Goal: Task Accomplishment & Management: Manage account settings

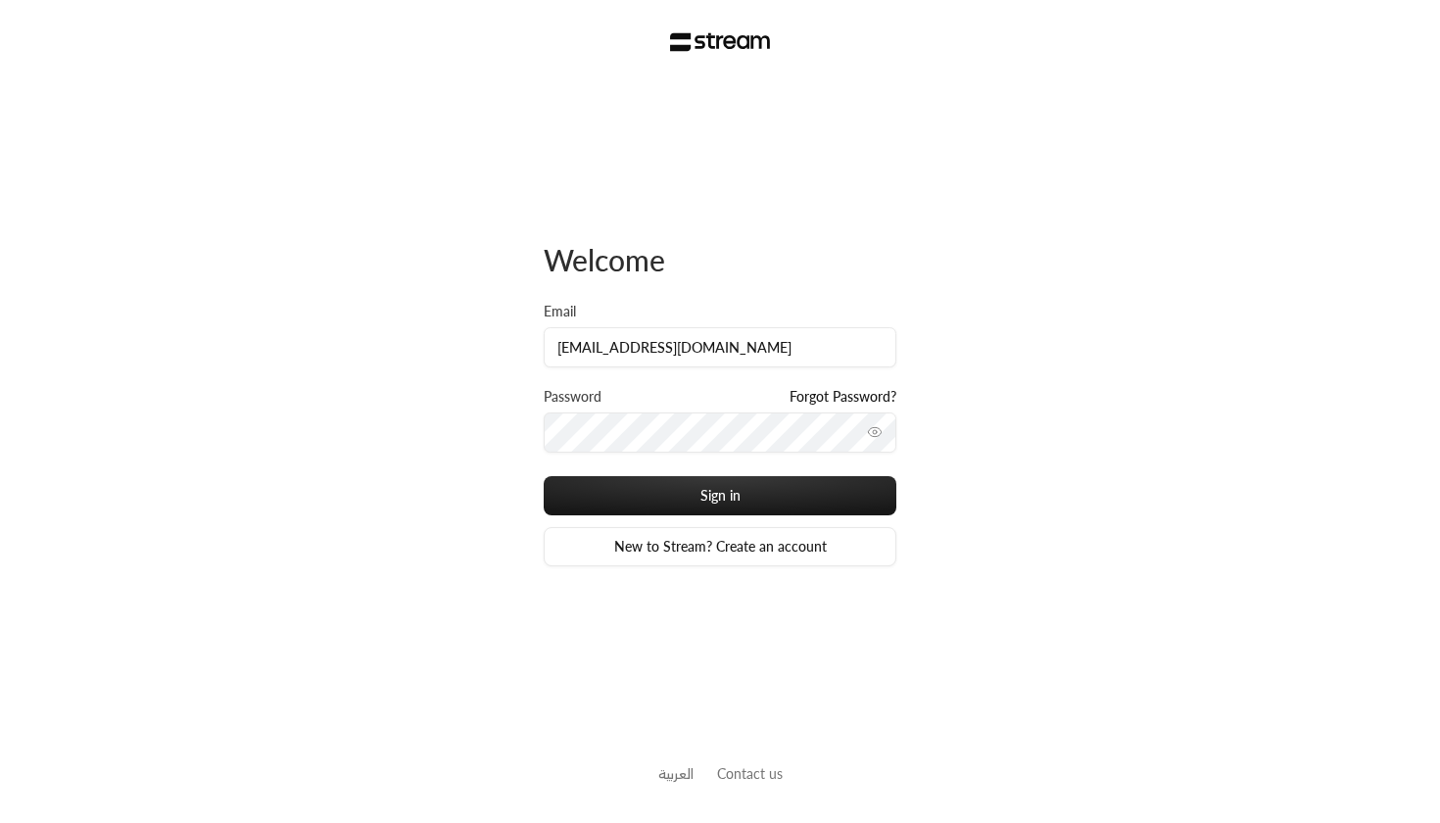
type input "[EMAIL_ADDRESS][DOMAIN_NAME]"
click at [720, 495] on button "Sign in" at bounding box center [720, 495] width 353 height 39
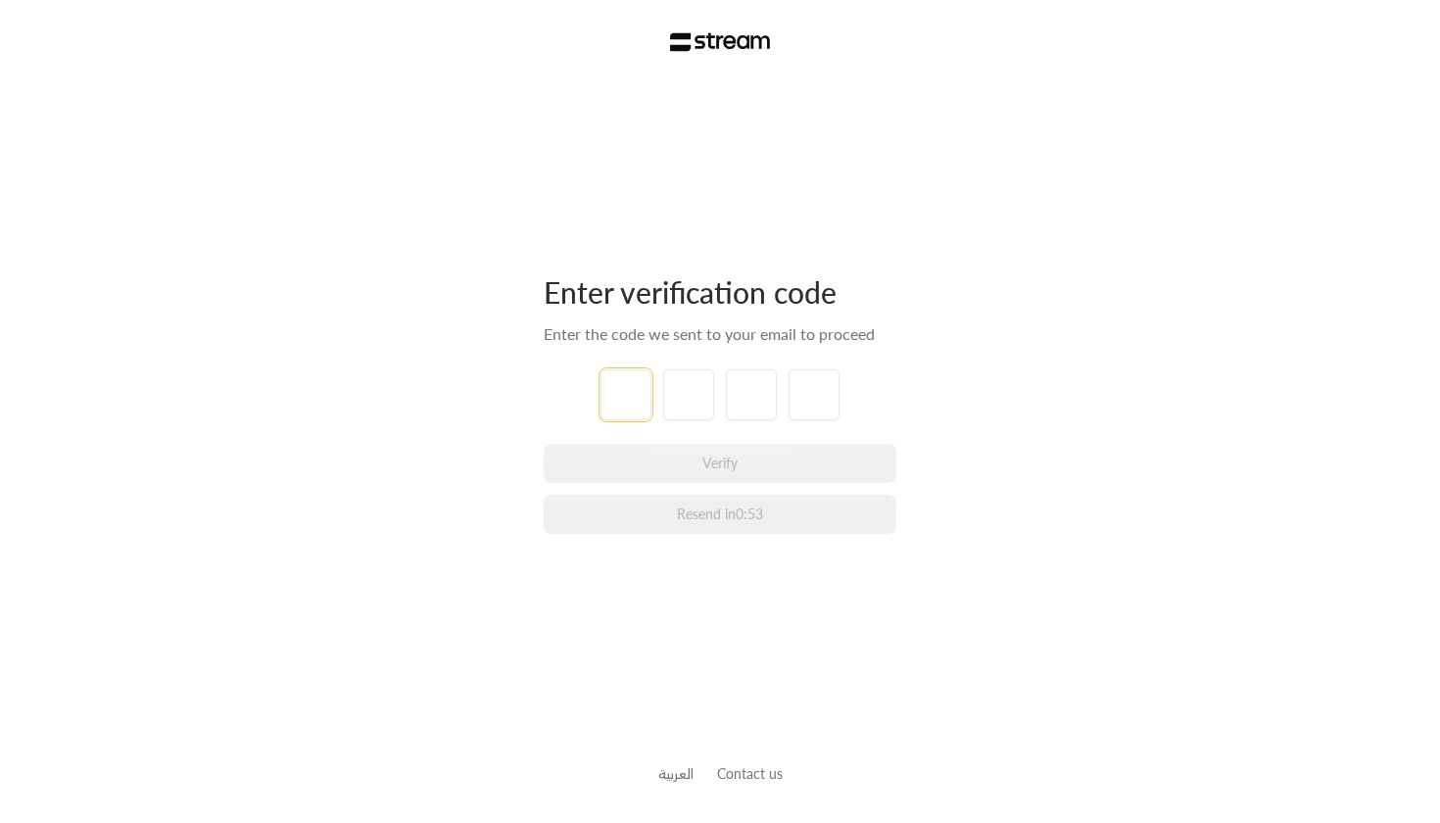
type input "4"
type input "5"
type input "9"
click at [562, 477] on div "Verify Resend in 0:52" at bounding box center [720, 489] width 353 height 90
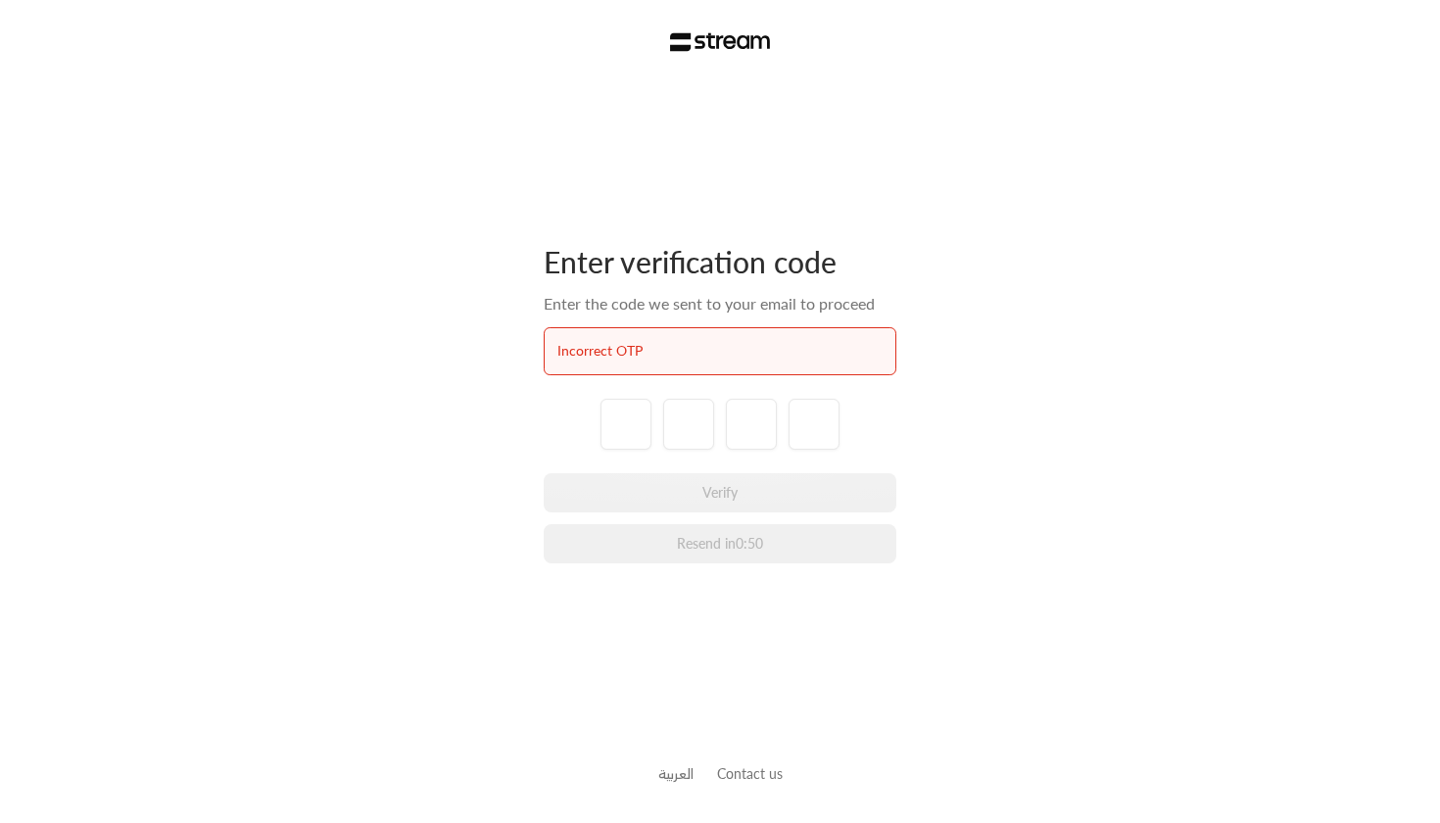
click at [577, 433] on div at bounding box center [720, 424] width 353 height 51
click at [48, 2] on div "Enter verification code Enter the code we sent to your email to proceed Incorre…" at bounding box center [720, 411] width 1440 height 823
click at [617, 435] on input "tel" at bounding box center [625, 424] width 51 height 51
type input "6"
type input "1"
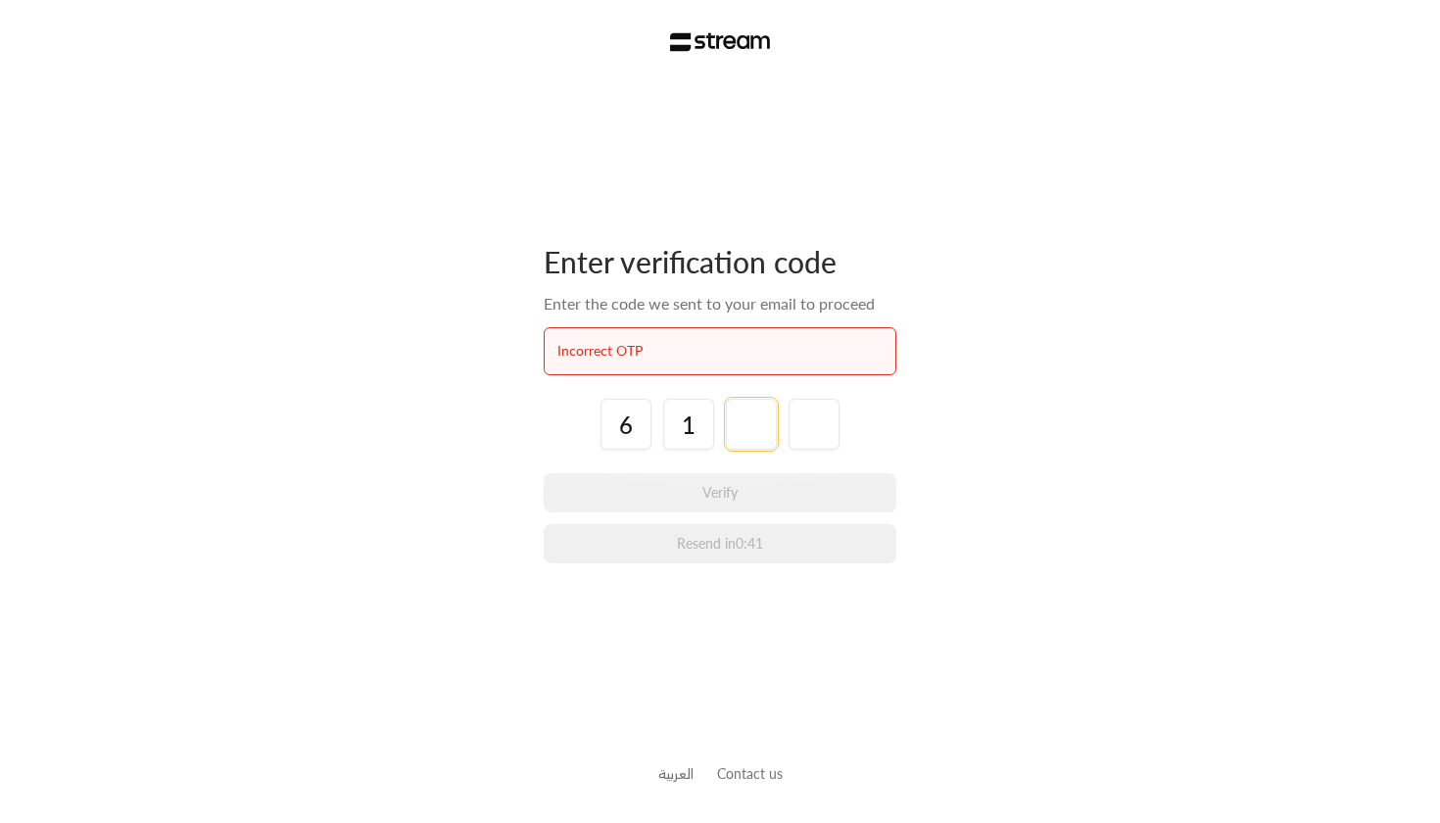
type input "0"
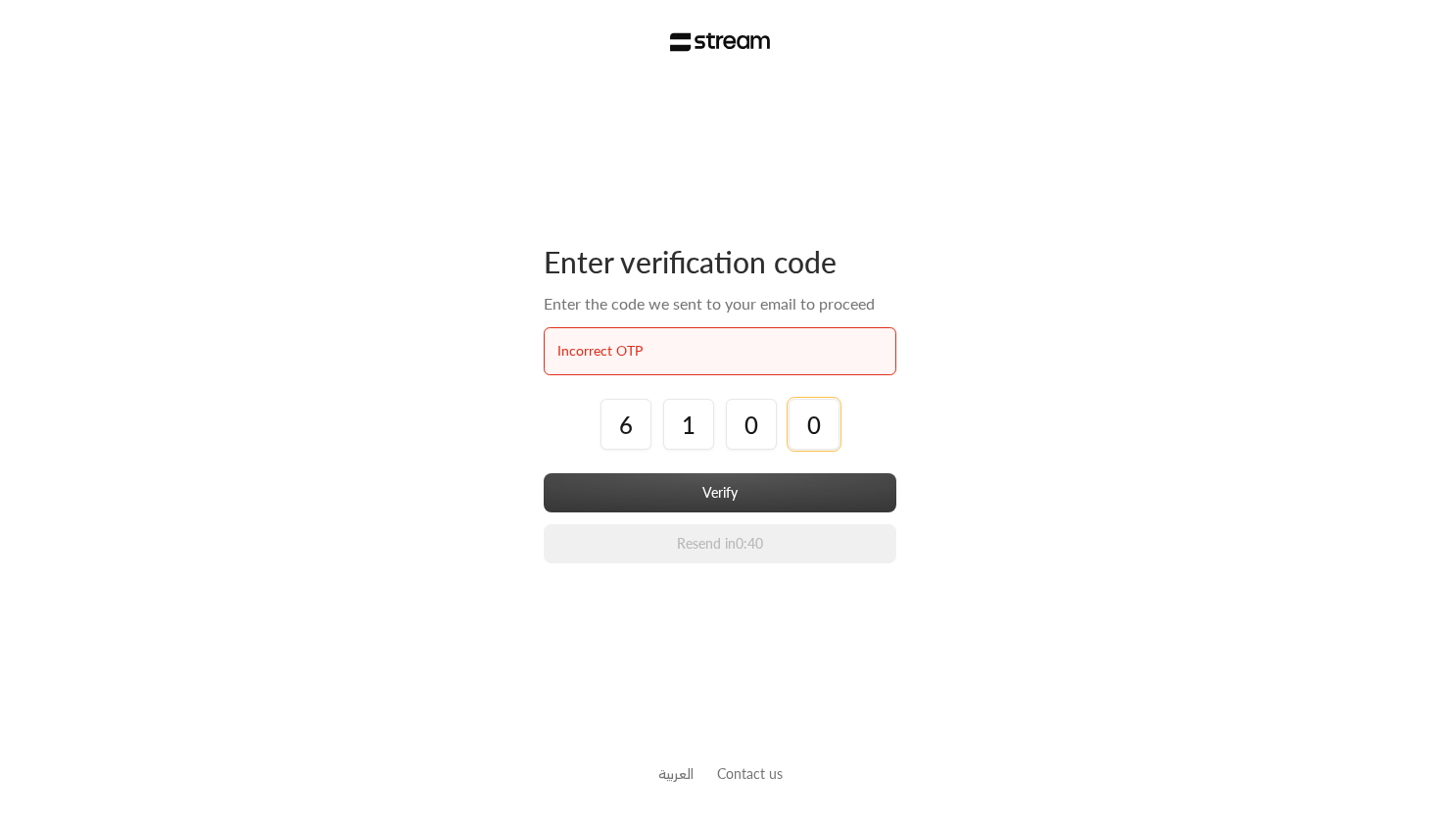
type input "0"
click at [581, 497] on button "Verify" at bounding box center [720, 492] width 353 height 39
